Goal: Transaction & Acquisition: Purchase product/service

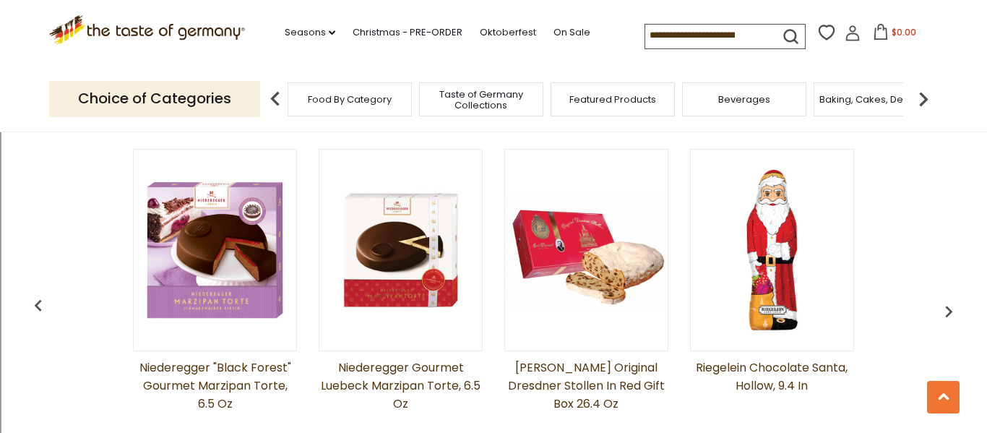
scroll to position [1147, 0]
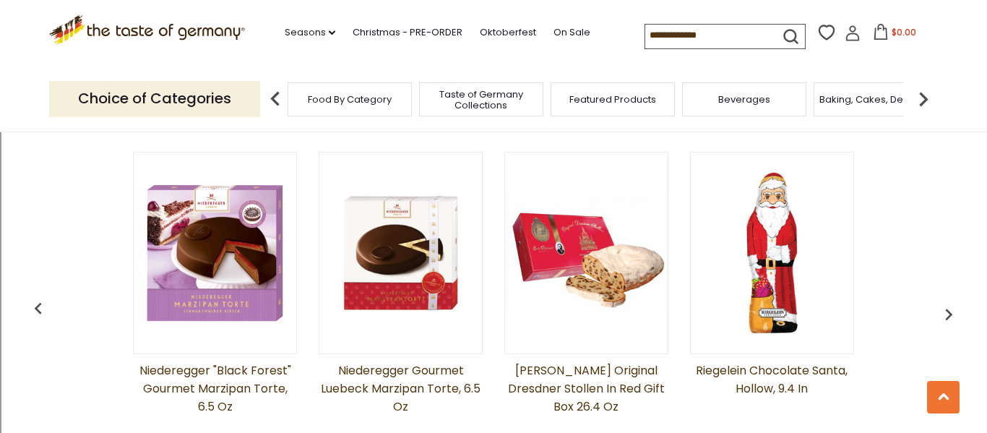
click at [772, 254] on img at bounding box center [772, 253] width 163 height 163
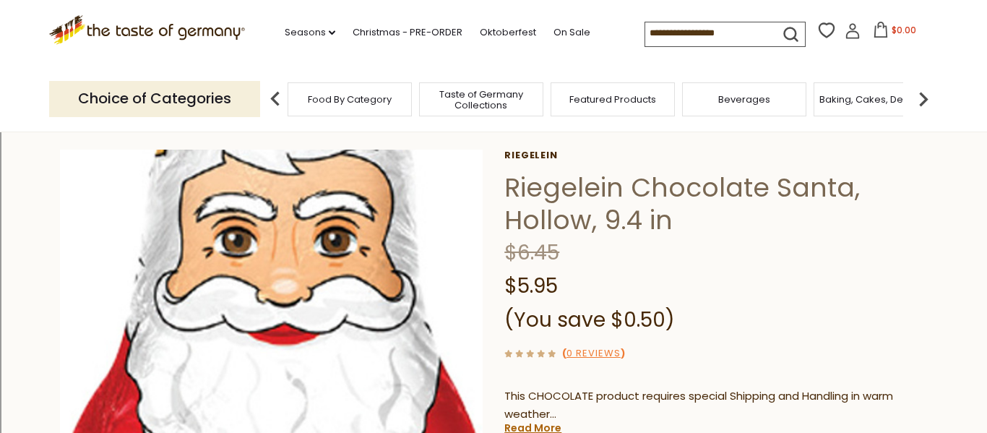
click at [269, 206] on img at bounding box center [271, 361] width 423 height 423
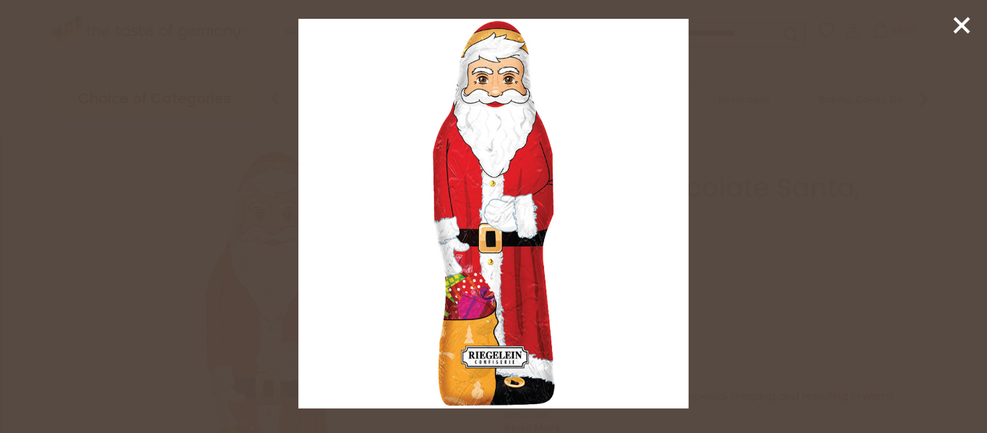
click at [745, 200] on div at bounding box center [493, 216] width 987 height 433
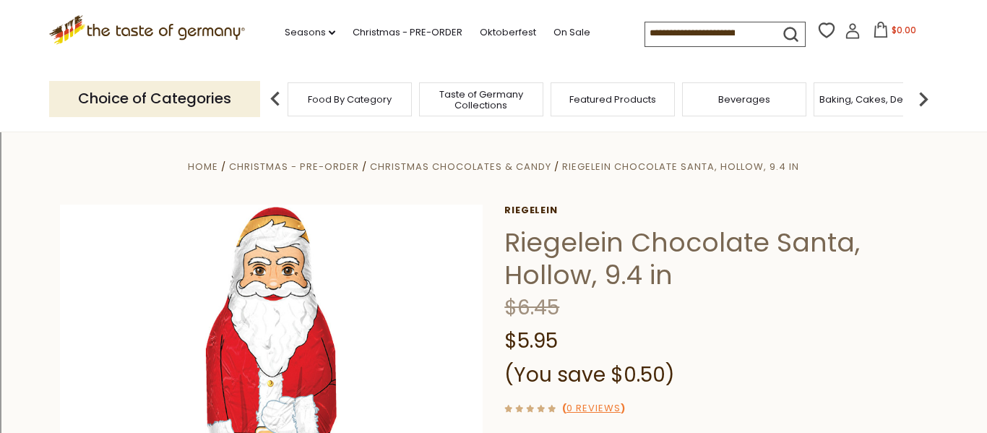
click at [142, 30] on icon ".st0{fill:#EDD300;} .st1{fill:#D33E21;}" at bounding box center [147, 30] width 196 height 30
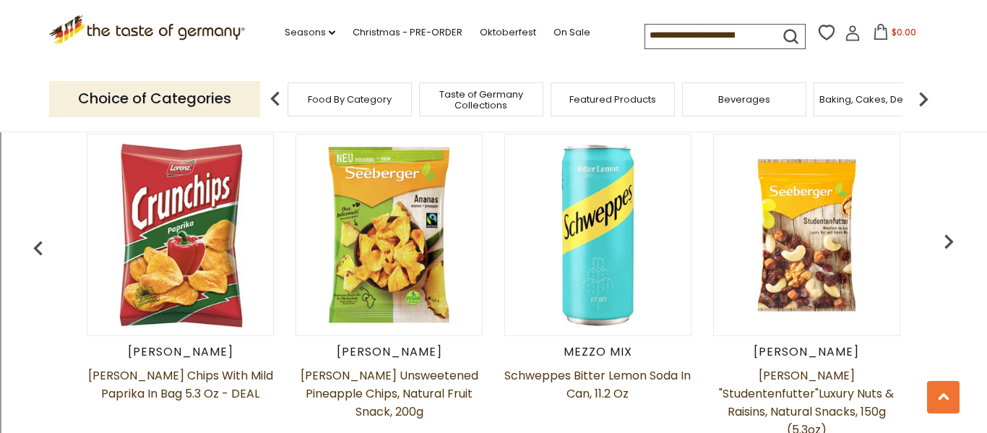
scroll to position [578, 0]
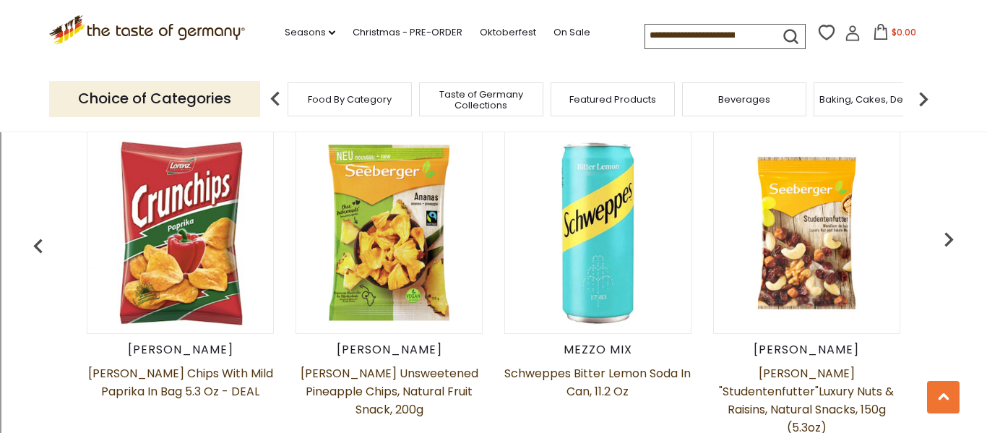
click at [959, 243] on img "button" at bounding box center [948, 239] width 29 height 29
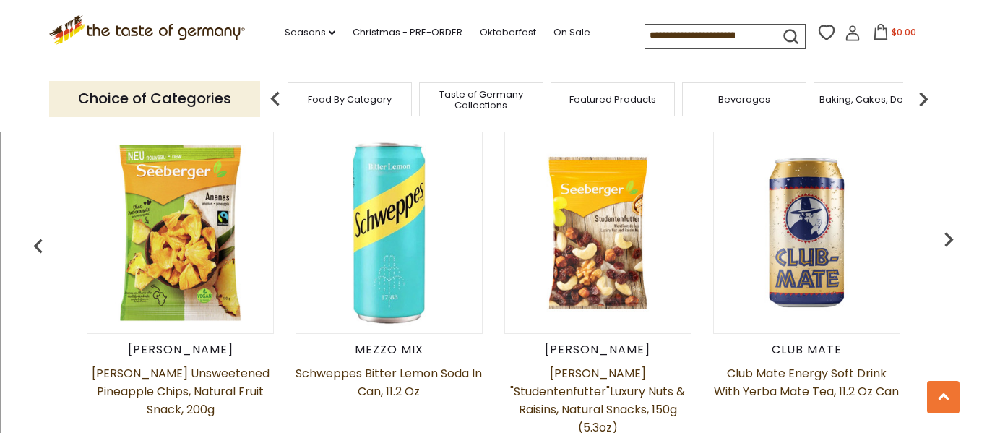
click at [954, 242] on img "button" at bounding box center [948, 239] width 29 height 29
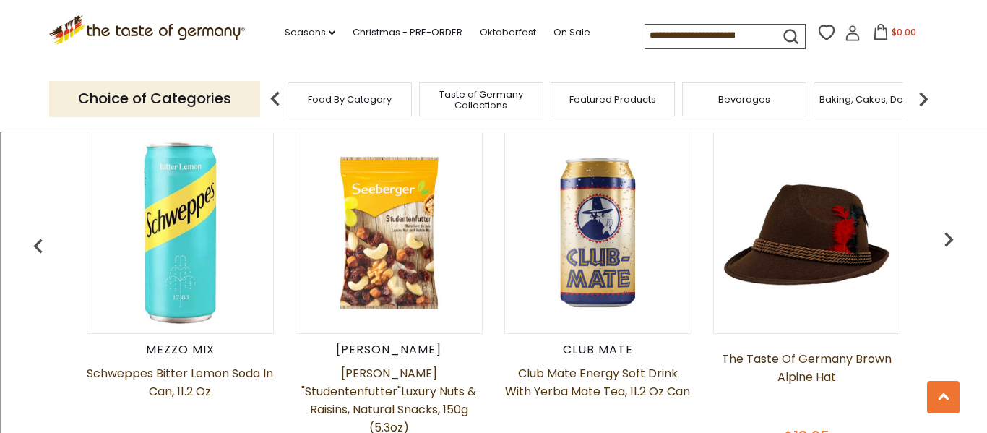
click at [954, 242] on img "button" at bounding box center [948, 239] width 29 height 29
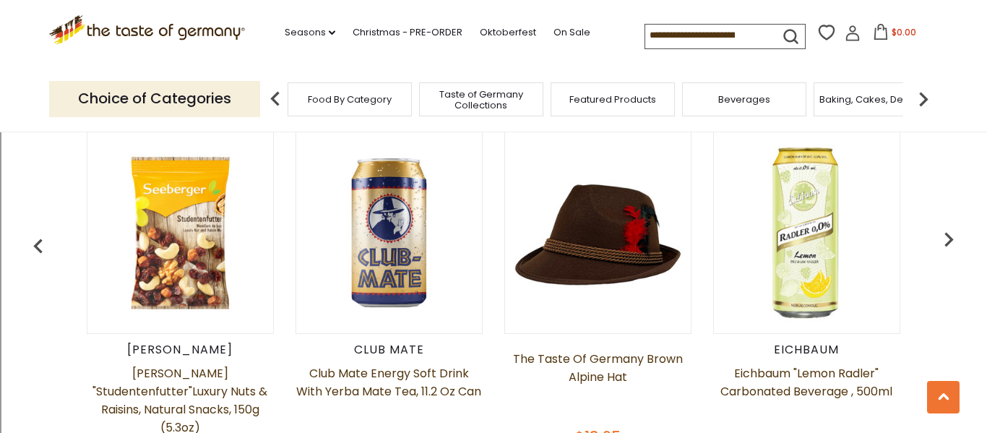
click at [954, 242] on img "button" at bounding box center [948, 239] width 29 height 29
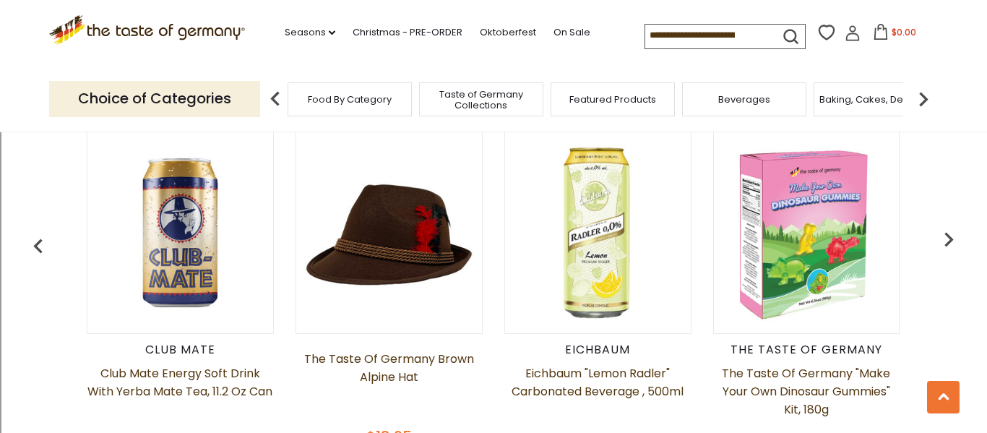
click at [954, 242] on img "button" at bounding box center [948, 239] width 29 height 29
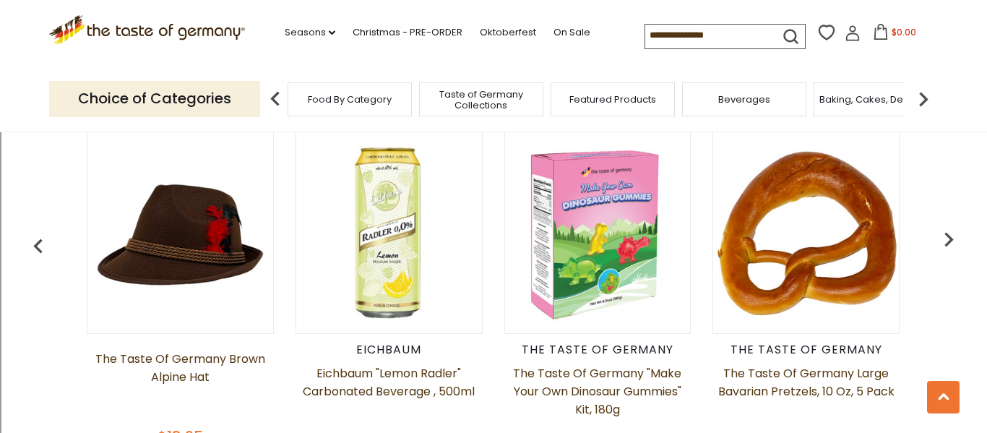
click at [954, 242] on img "button" at bounding box center [948, 239] width 29 height 29
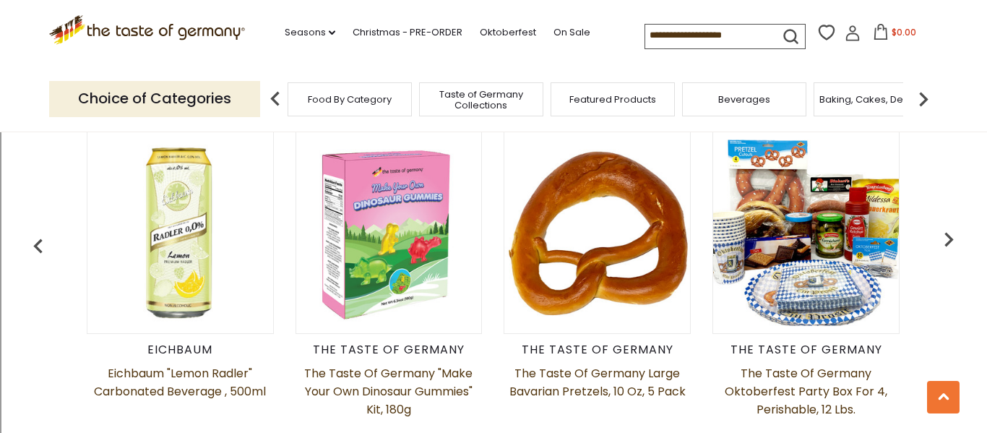
click at [954, 242] on img "button" at bounding box center [948, 239] width 29 height 29
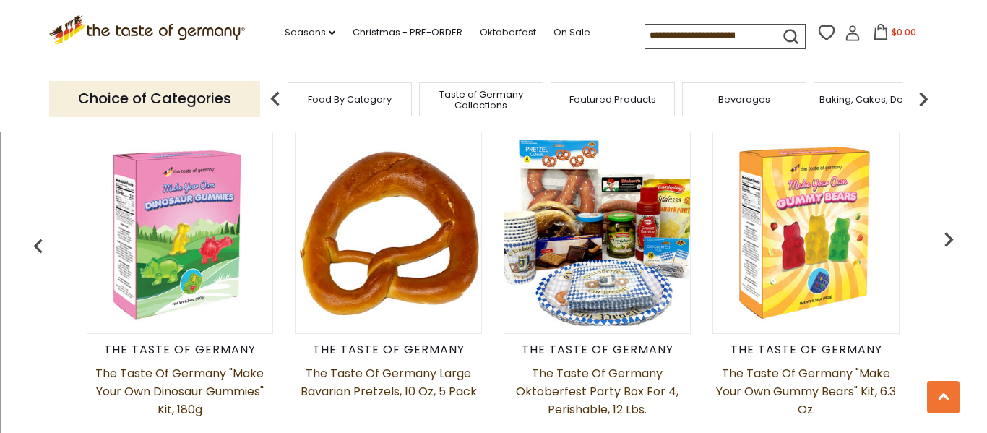
click at [954, 242] on img "button" at bounding box center [948, 239] width 29 height 29
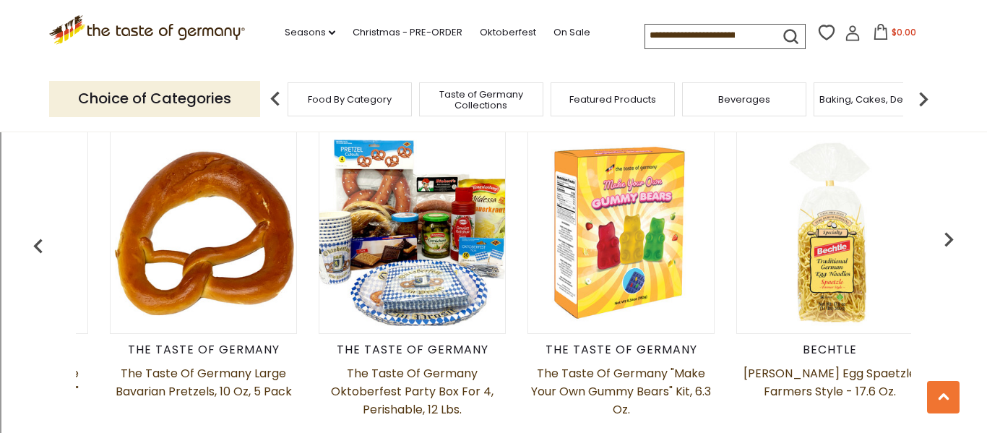
scroll to position [0, 1670]
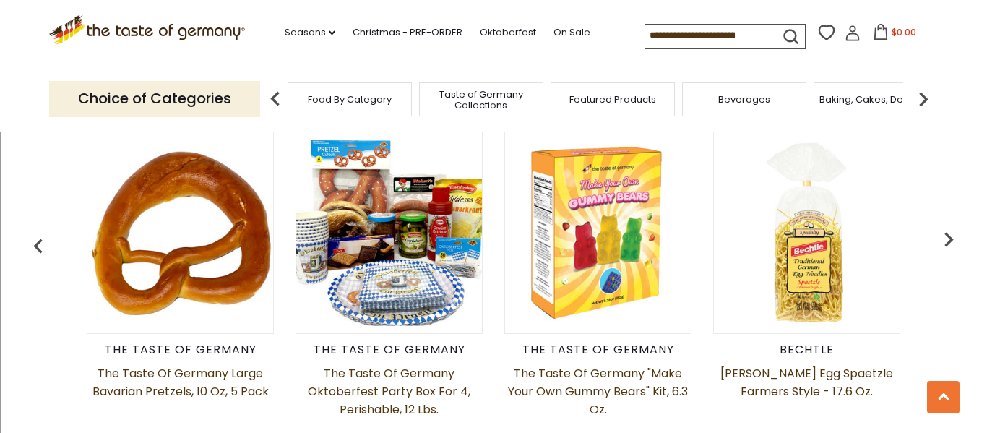
click at [954, 242] on img "button" at bounding box center [948, 239] width 29 height 29
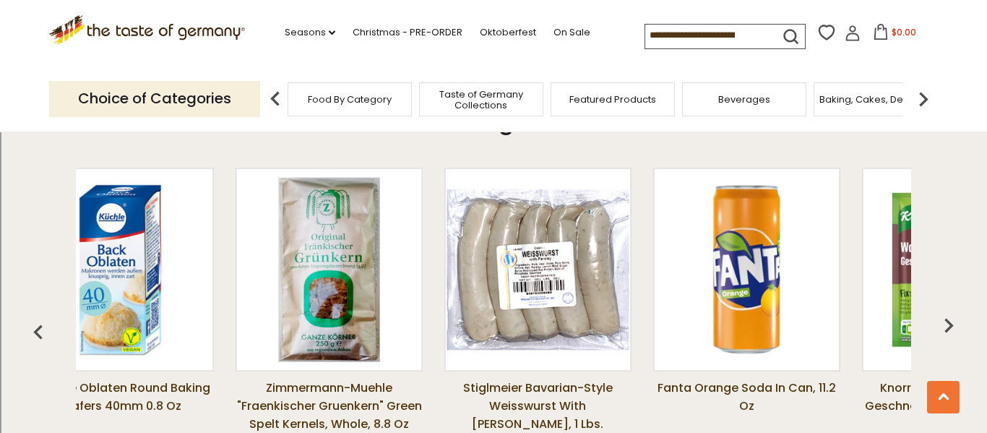
scroll to position [0, 76]
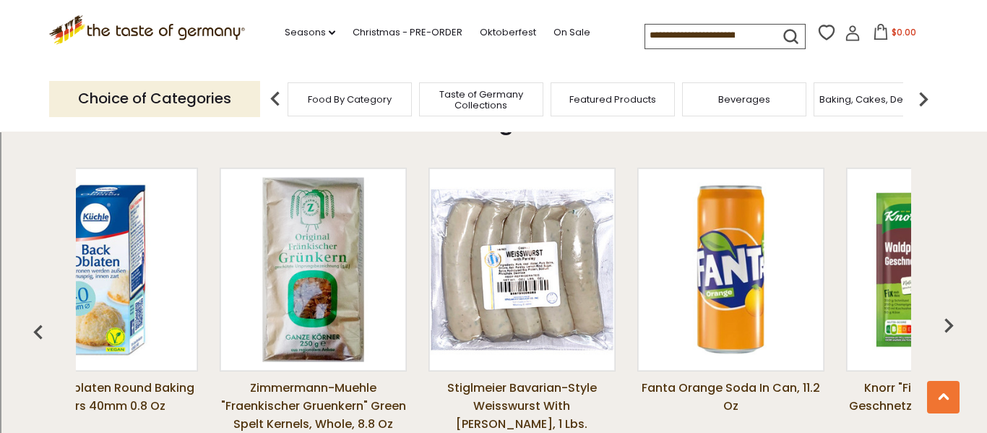
click at [655, 45] on input at bounding box center [706, 35] width 122 height 20
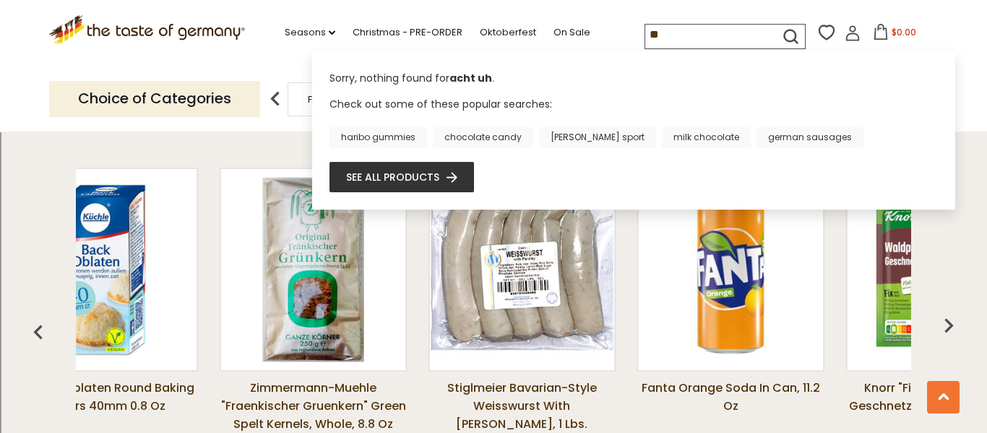
type input "*"
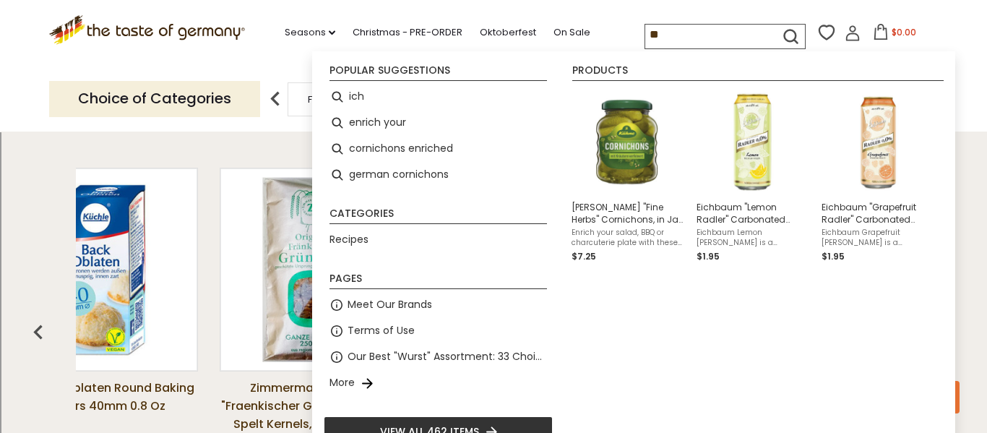
type input "*"
